Goal: Task Accomplishment & Management: Manage account settings

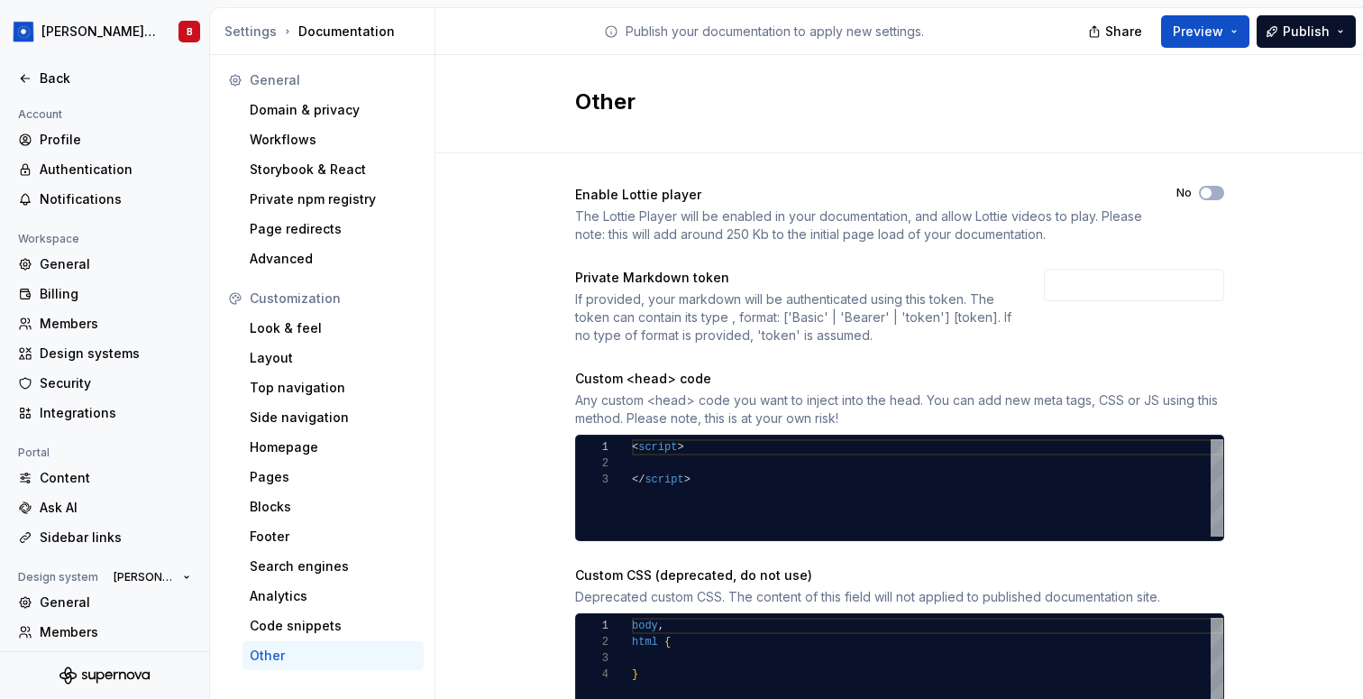
scroll to position [96, 0]
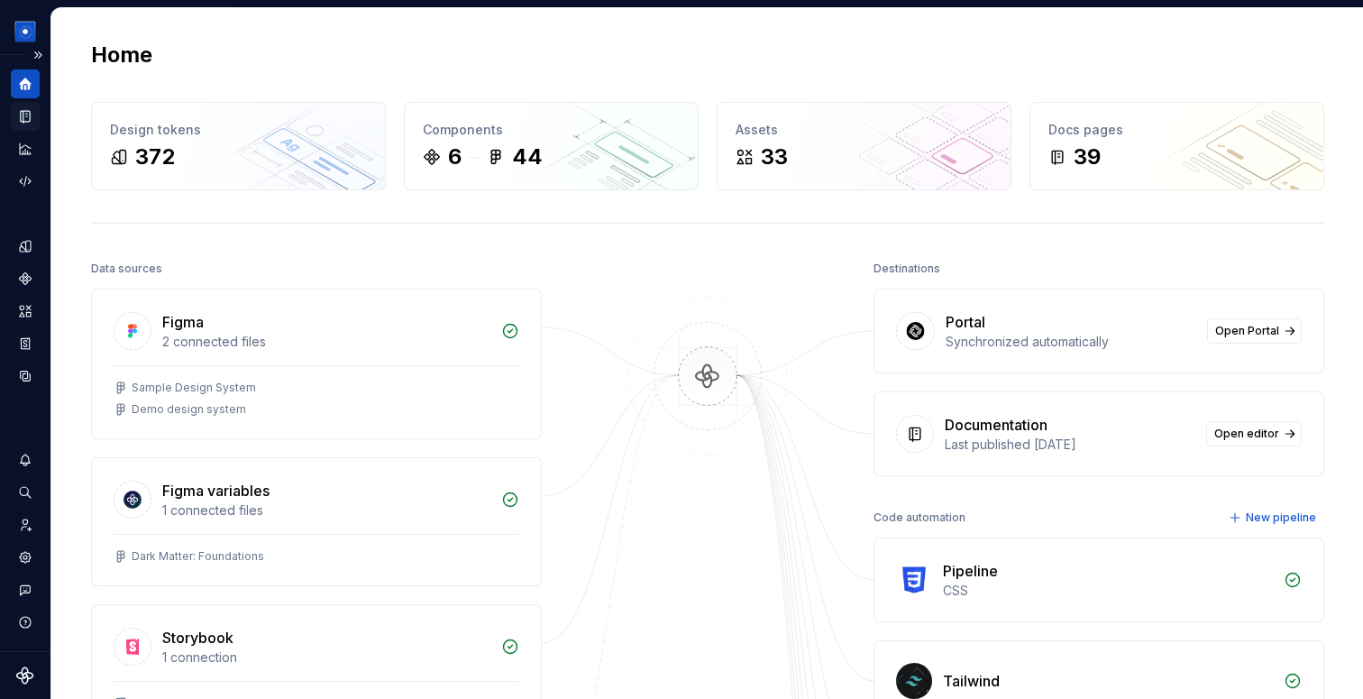
click at [23, 115] on icon "Documentation" at bounding box center [25, 117] width 9 height 12
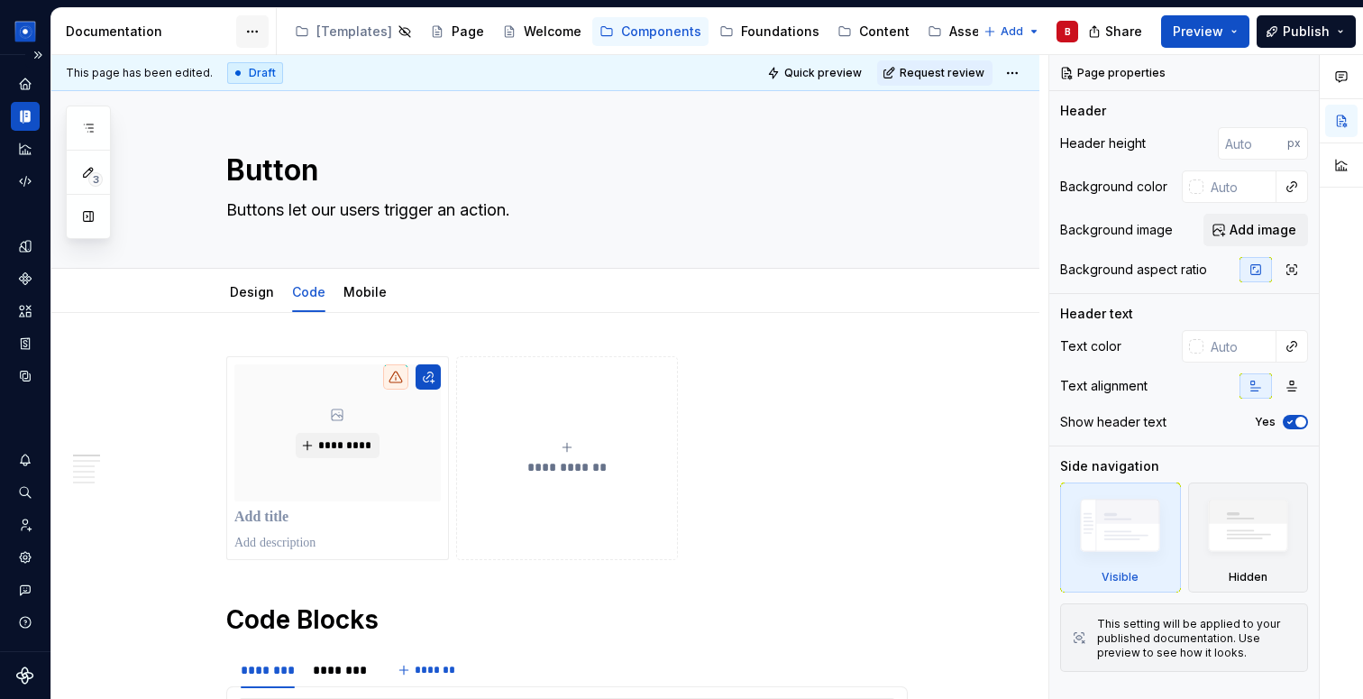
click at [251, 33] on html "[PERSON_NAME] Design System B Dataset Brand A Documentation Accessibility guide…" at bounding box center [681, 349] width 1363 height 699
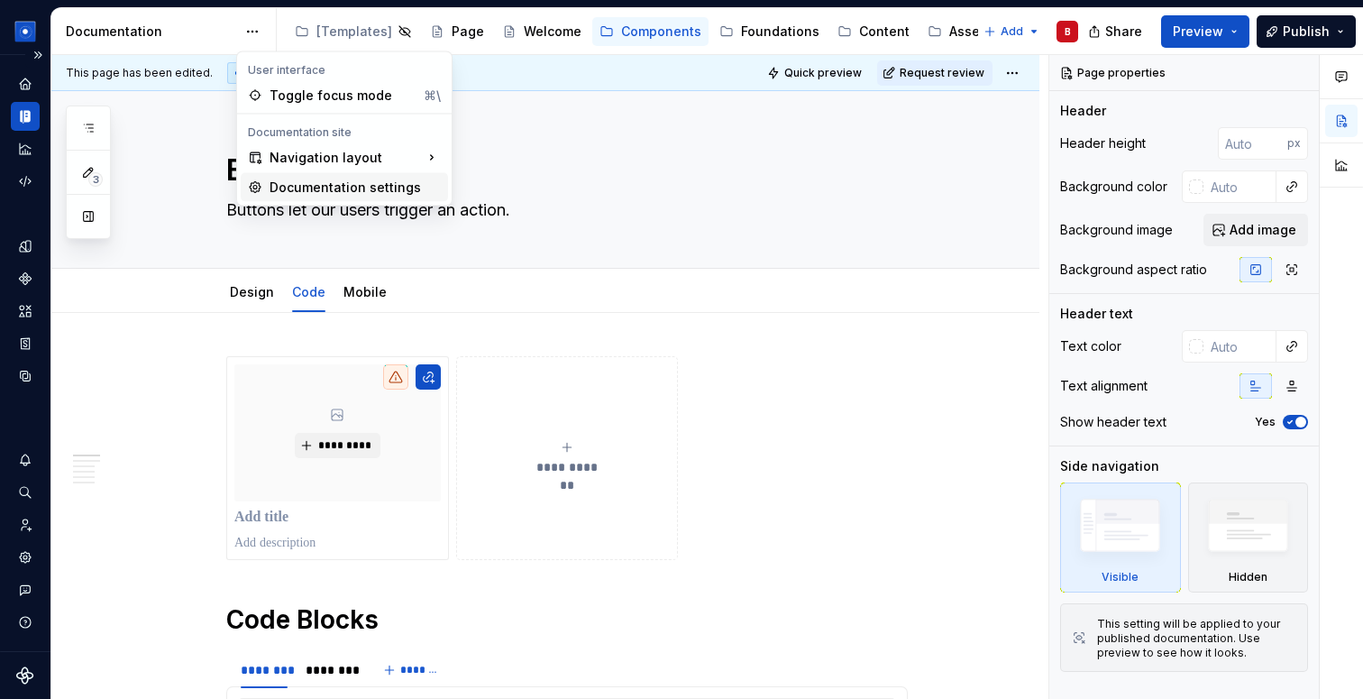
click at [293, 187] on div "Documentation settings" at bounding box center [355, 188] width 171 height 18
type textarea "*"
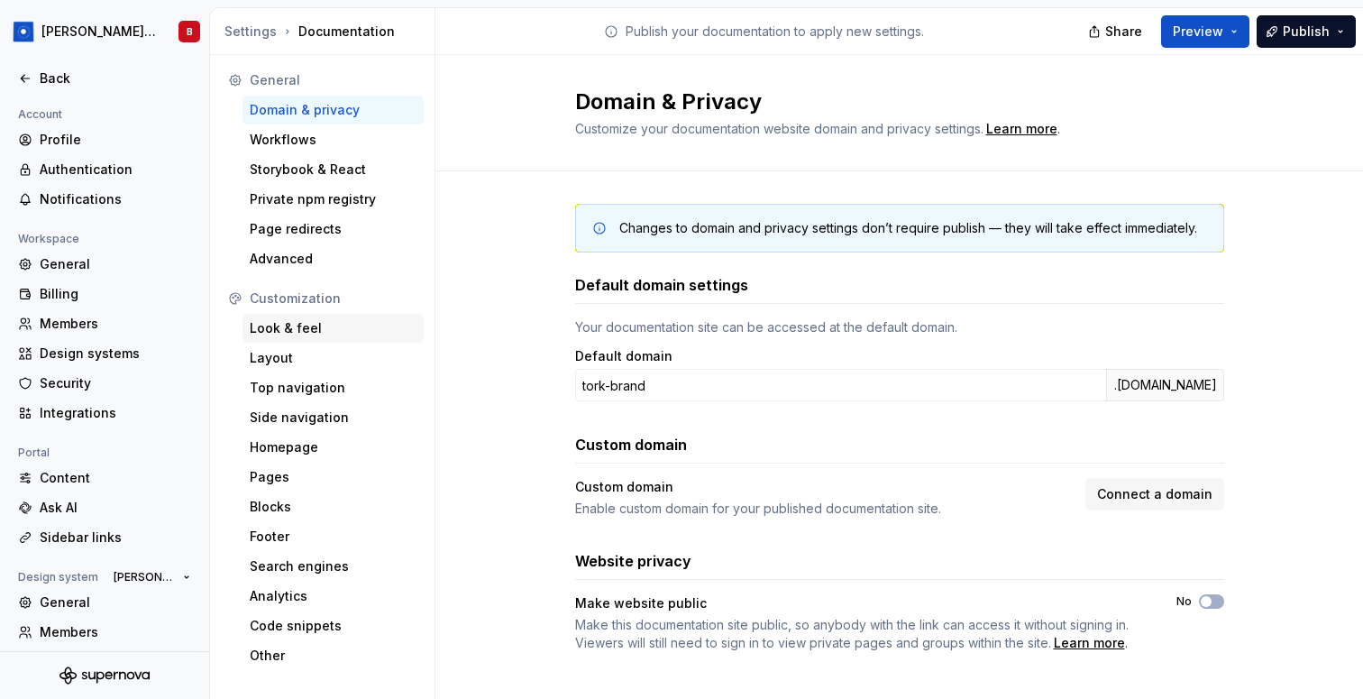
click at [313, 314] on div "Look & feel" at bounding box center [333, 328] width 181 height 29
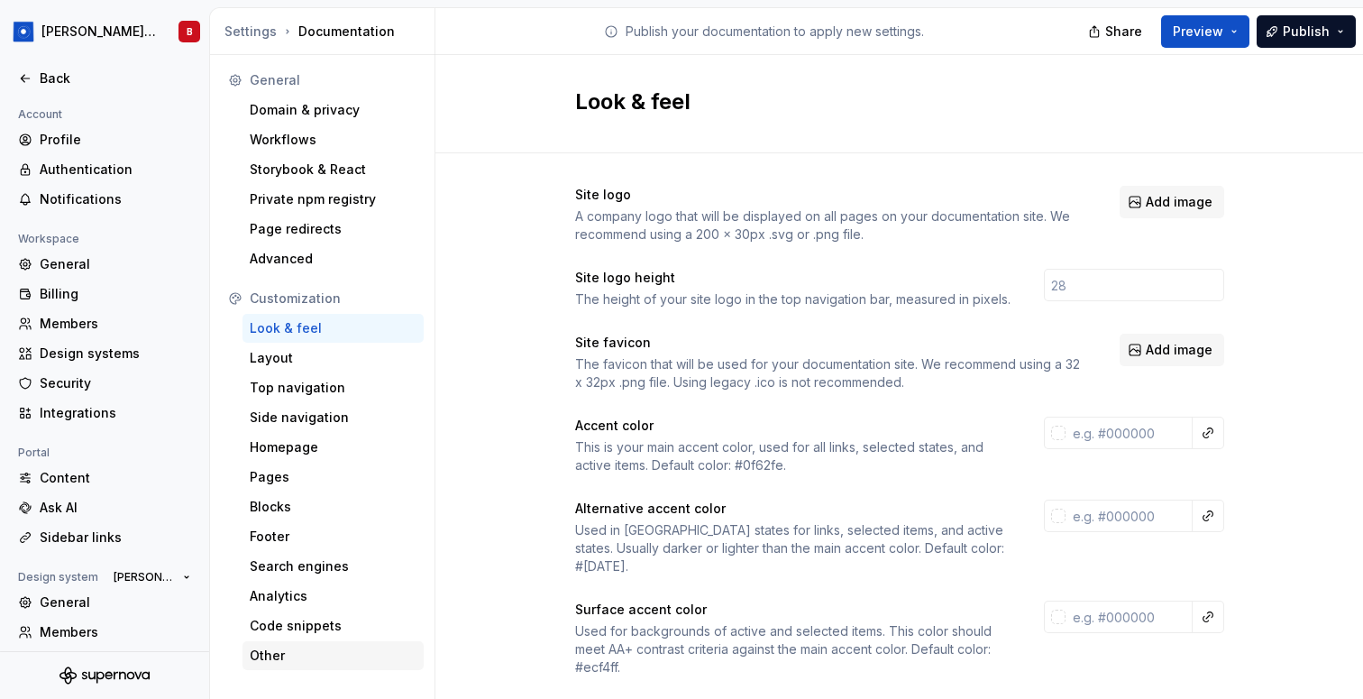
click at [298, 660] on div "Other" at bounding box center [333, 655] width 167 height 18
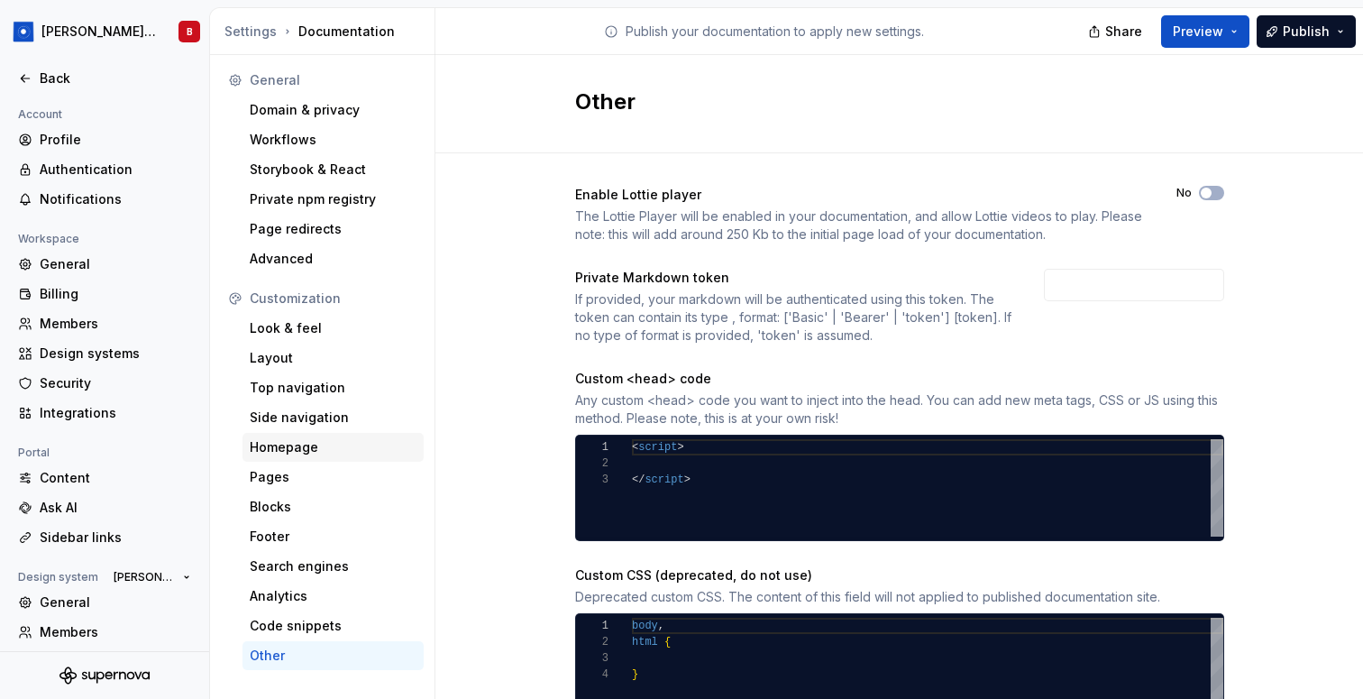
click at [336, 452] on div "Homepage" at bounding box center [333, 447] width 167 height 18
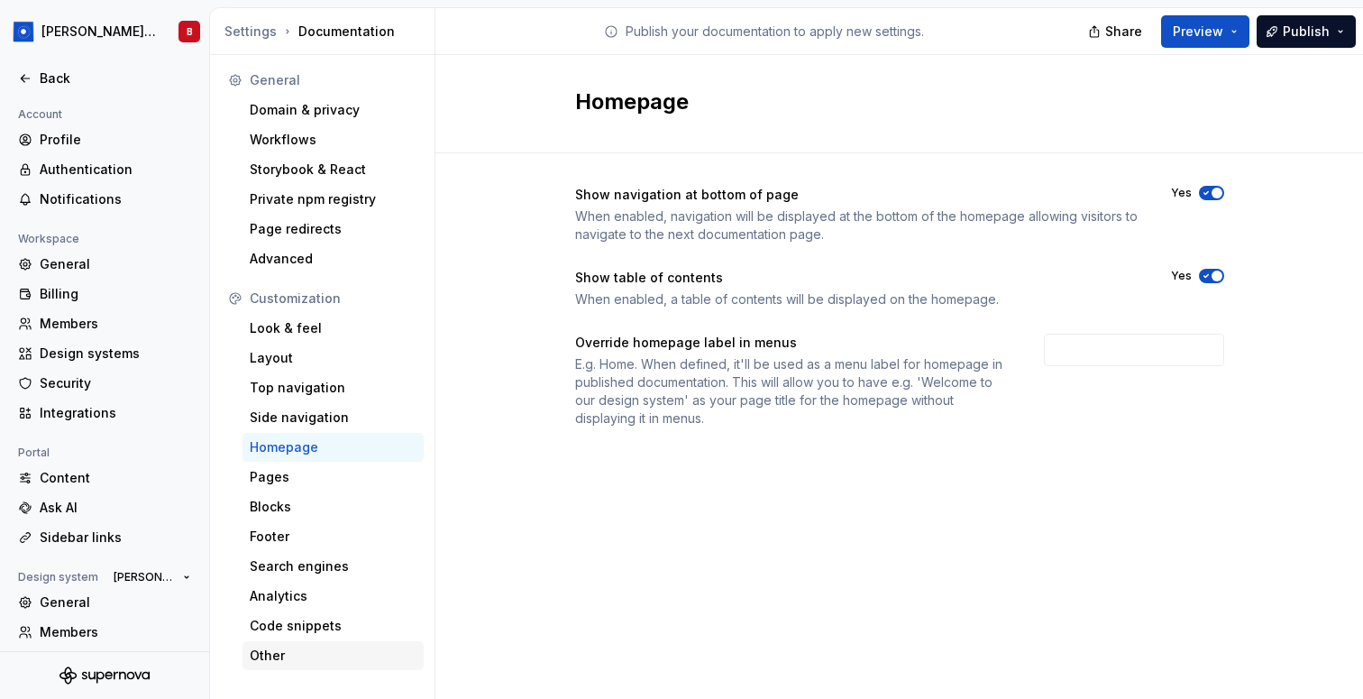
click at [321, 650] on div "Other" at bounding box center [333, 655] width 167 height 18
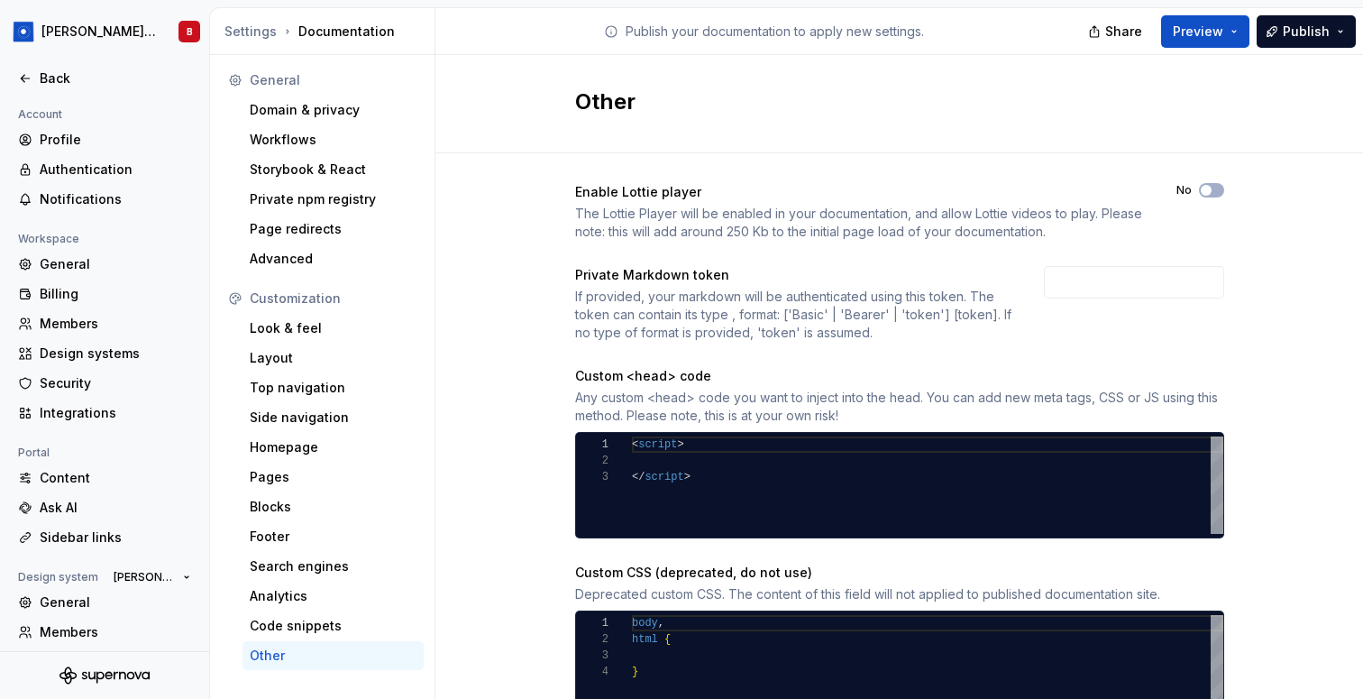
scroll to position [81, 0]
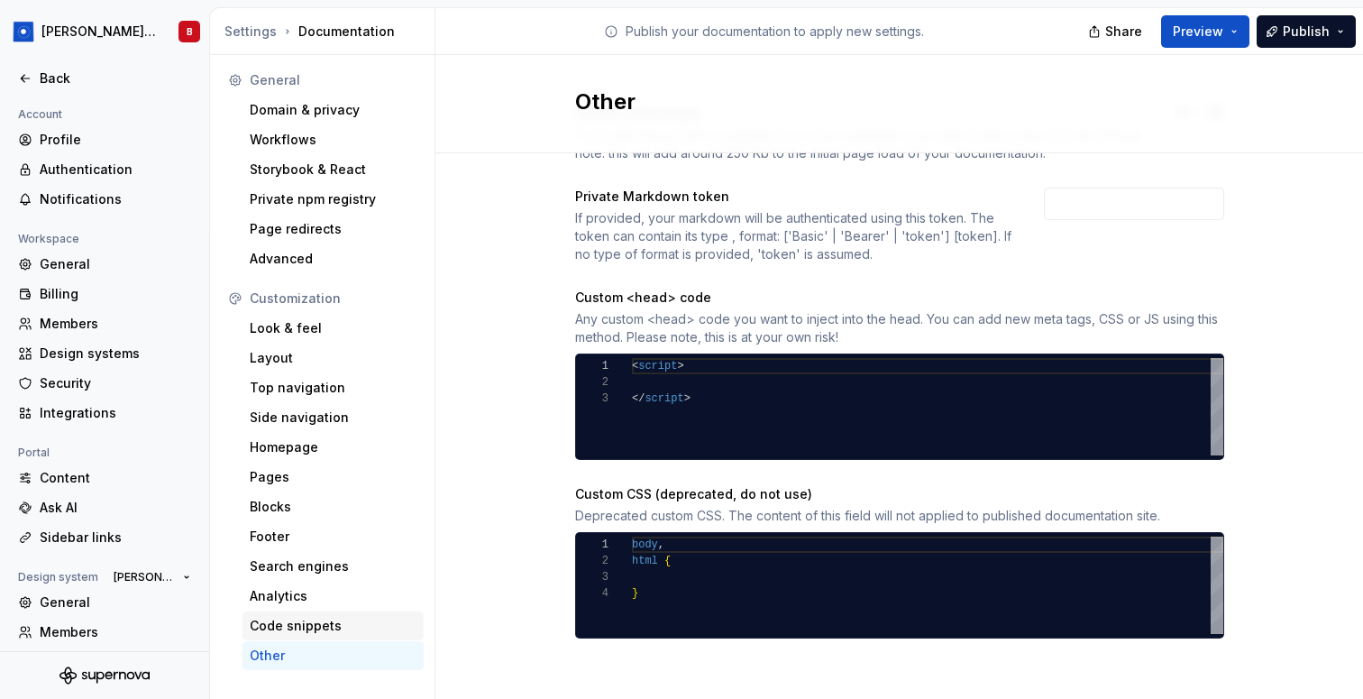
click at [367, 617] on div "Code snippets" at bounding box center [333, 626] width 167 height 18
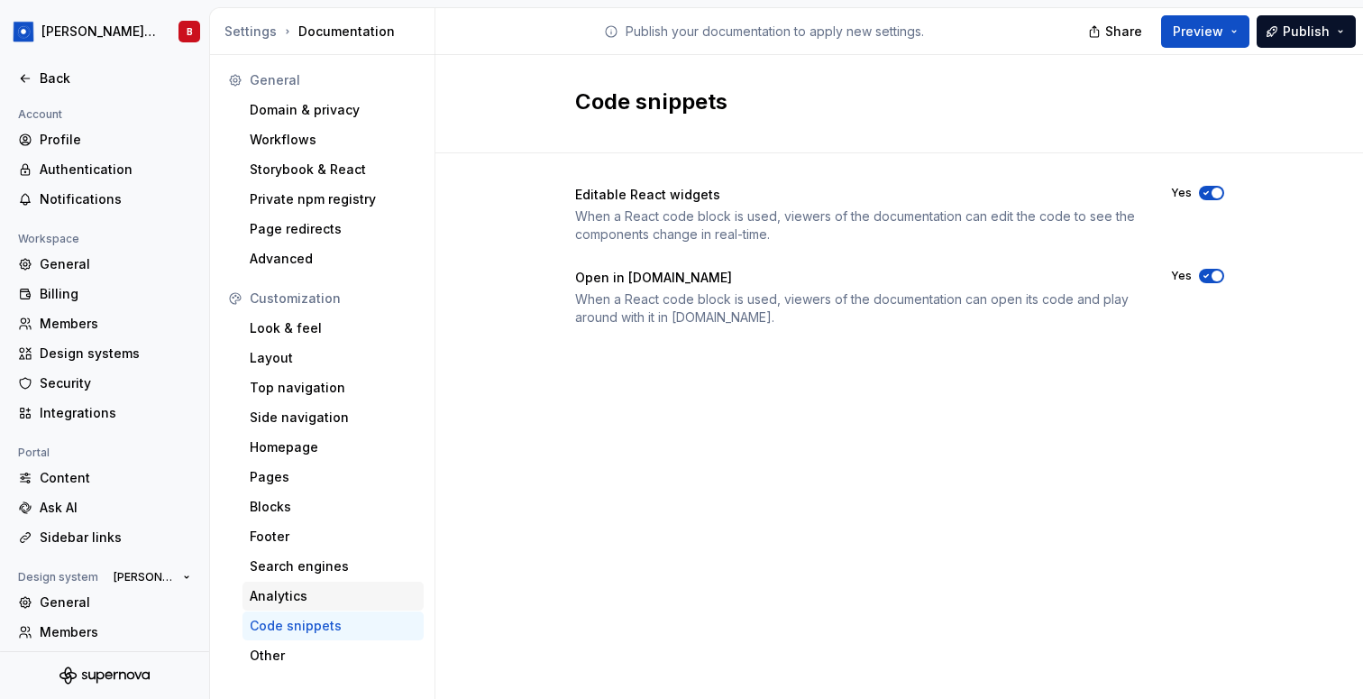
click at [344, 592] on div "Analytics" at bounding box center [333, 596] width 167 height 18
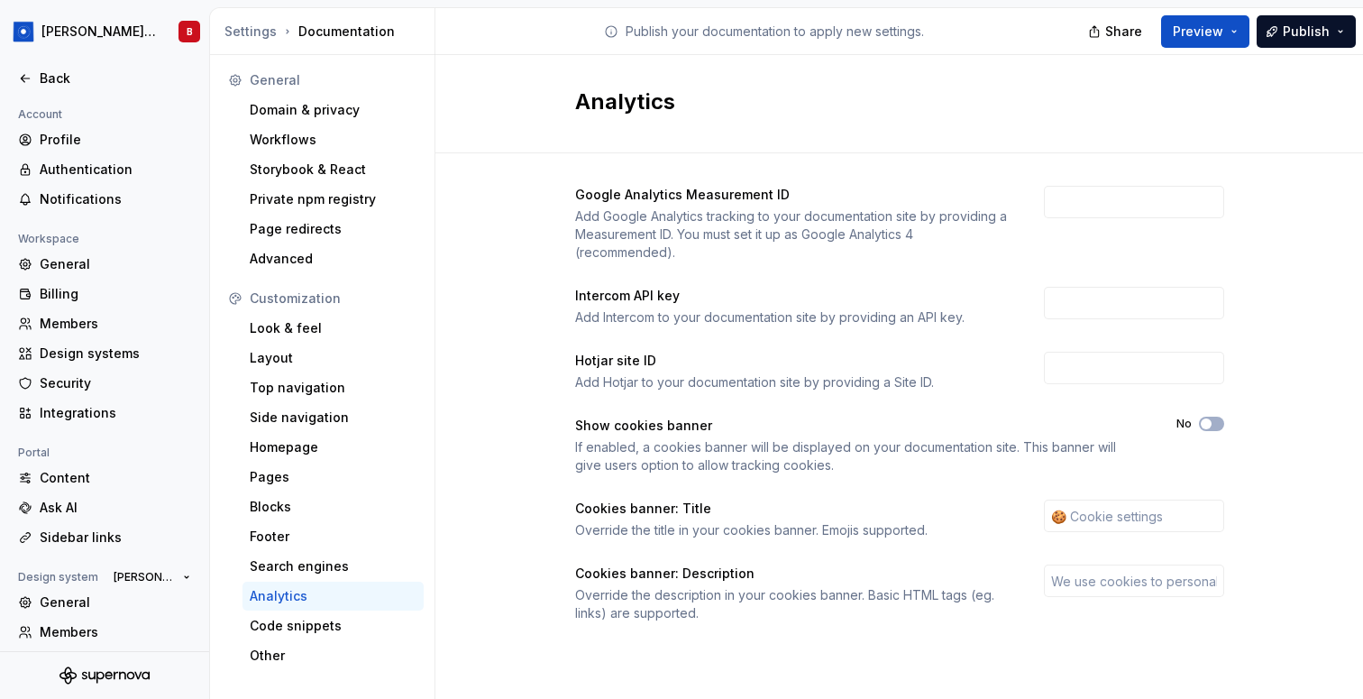
click at [498, 446] on div "Google Analytics Measurement ID Add Google Analytics tracking to your documenta…" at bounding box center [900, 421] width 928 height 537
